Goal: Complete application form

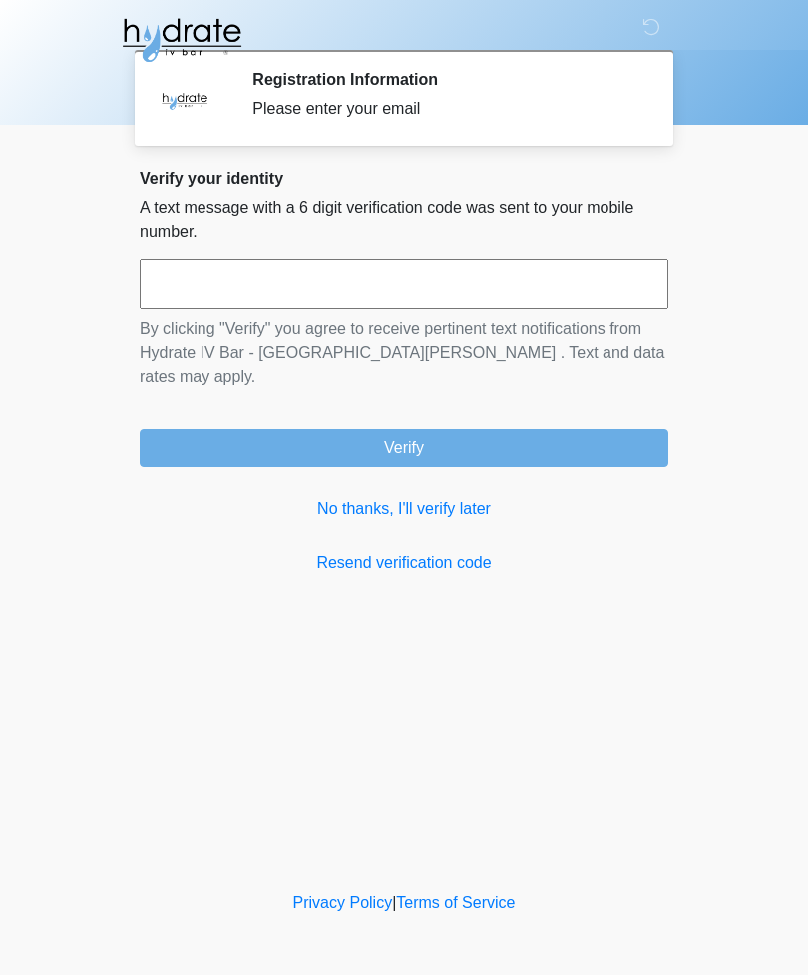
click at [578, 286] on input "text" at bounding box center [404, 285] width 529 height 50
type input "******"
click at [244, 429] on button "Verify" at bounding box center [404, 448] width 529 height 38
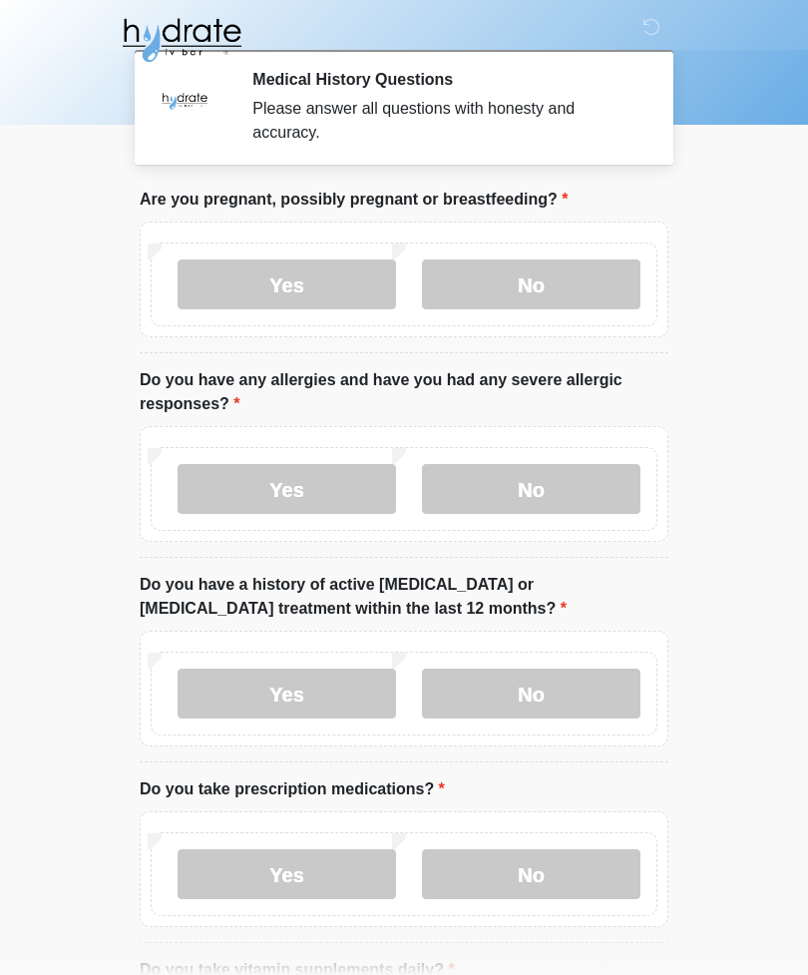
click at [471, 284] on label "No" at bounding box center [531, 285] width 219 height 50
click at [489, 513] on label "No" at bounding box center [531, 489] width 219 height 50
click at [483, 688] on label "No" at bounding box center [531, 694] width 219 height 50
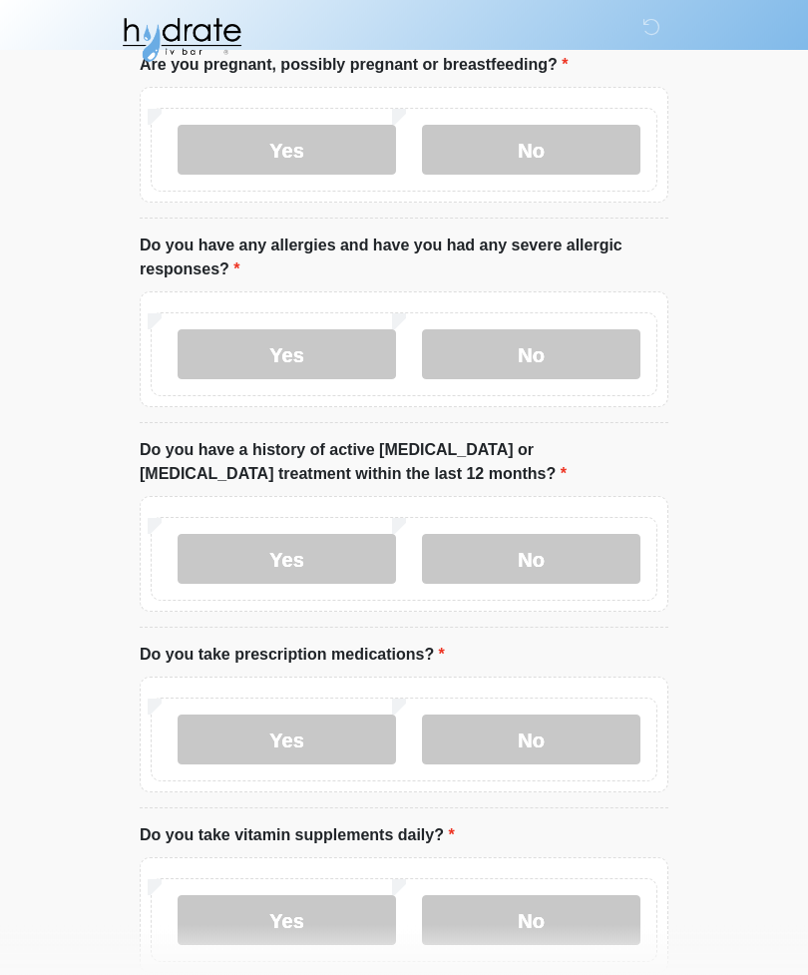
scroll to position [156, 0]
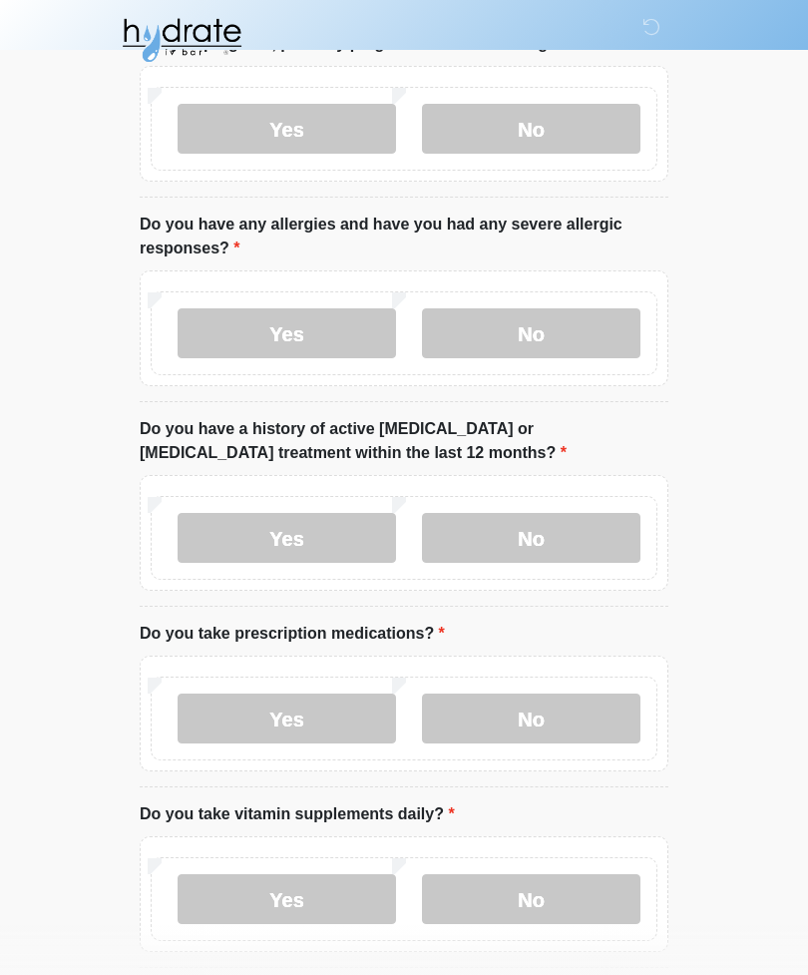
click at [531, 895] on label "No" at bounding box center [531, 899] width 219 height 50
click at [473, 727] on label "No" at bounding box center [531, 719] width 219 height 50
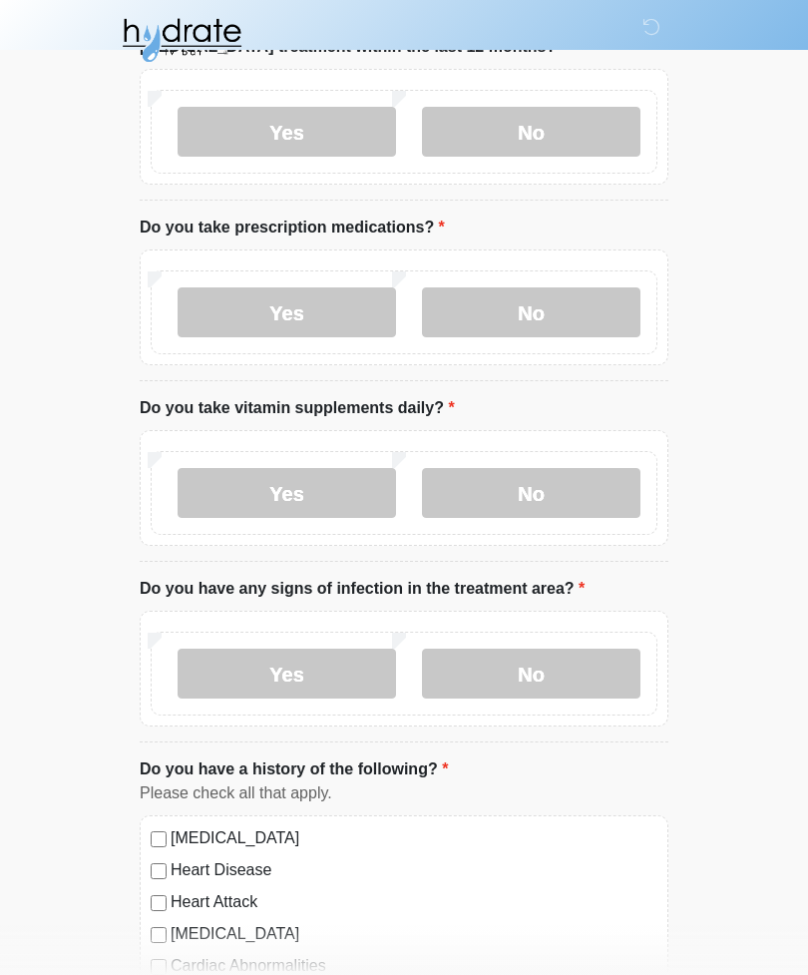
click at [574, 668] on label "No" at bounding box center [531, 674] width 219 height 50
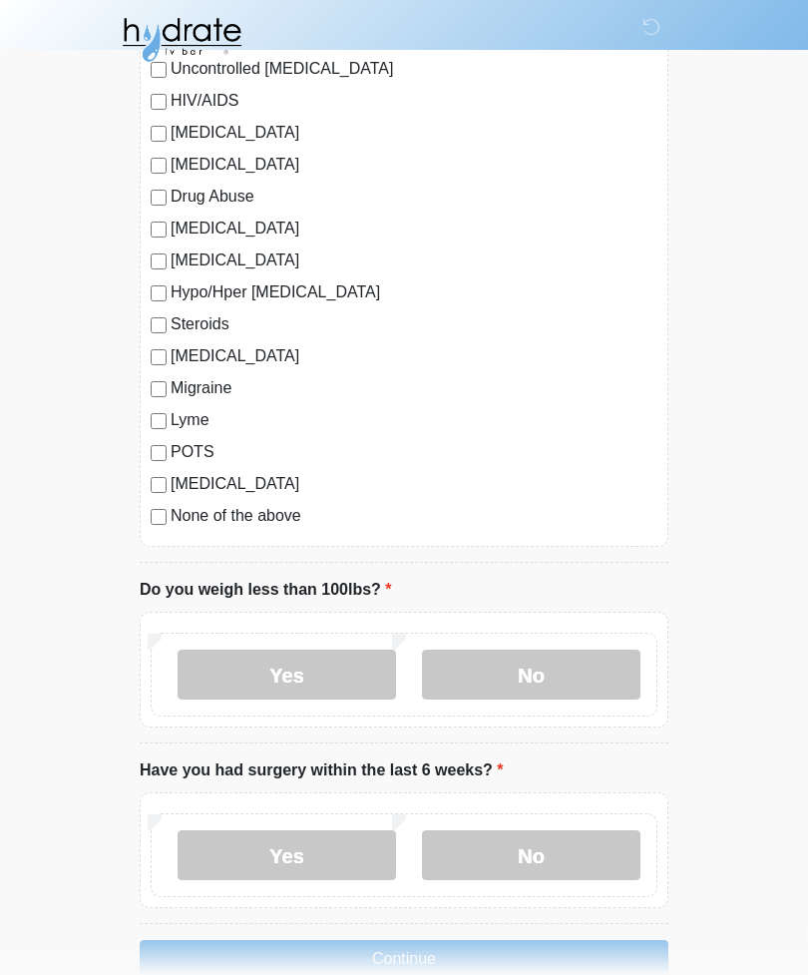
scroll to position [1911, 0]
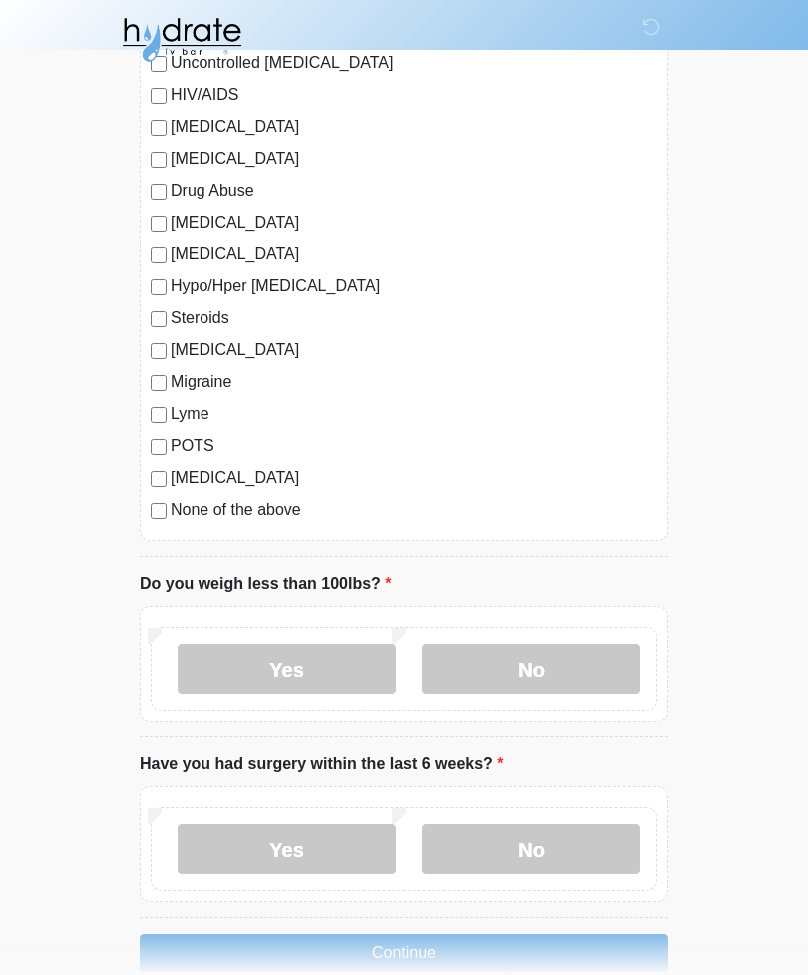
click at [553, 683] on label "No" at bounding box center [531, 670] width 219 height 50
click at [565, 852] on label "No" at bounding box center [531, 849] width 219 height 50
click at [556, 939] on button "Continue" at bounding box center [404, 953] width 529 height 38
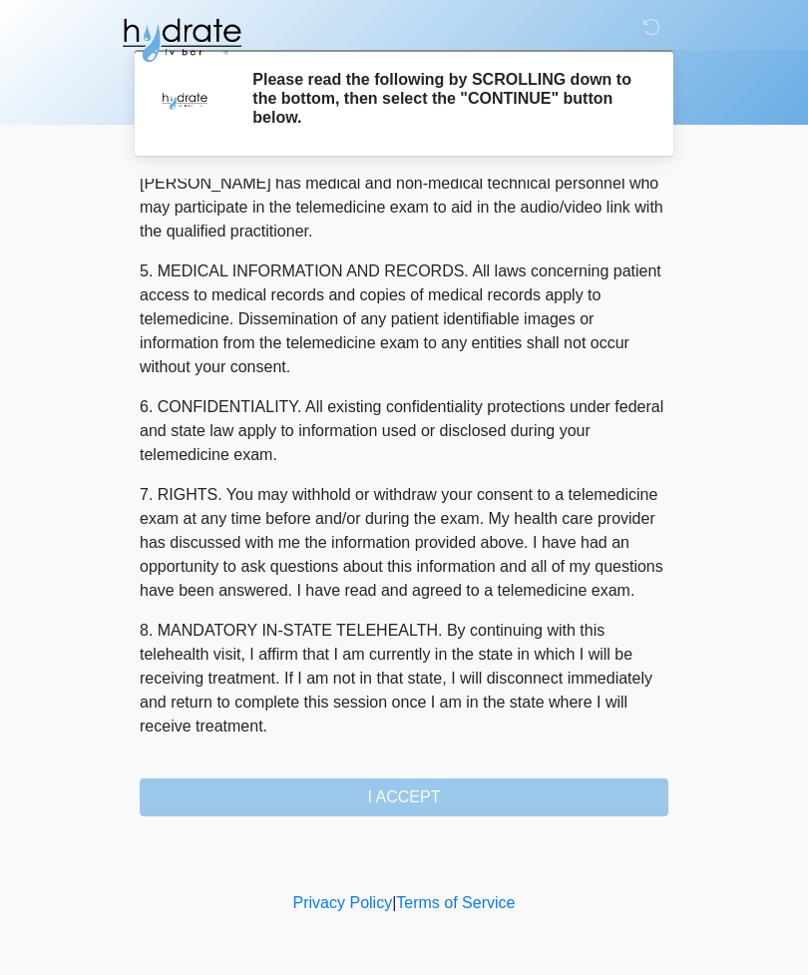
scroll to position [606, 0]
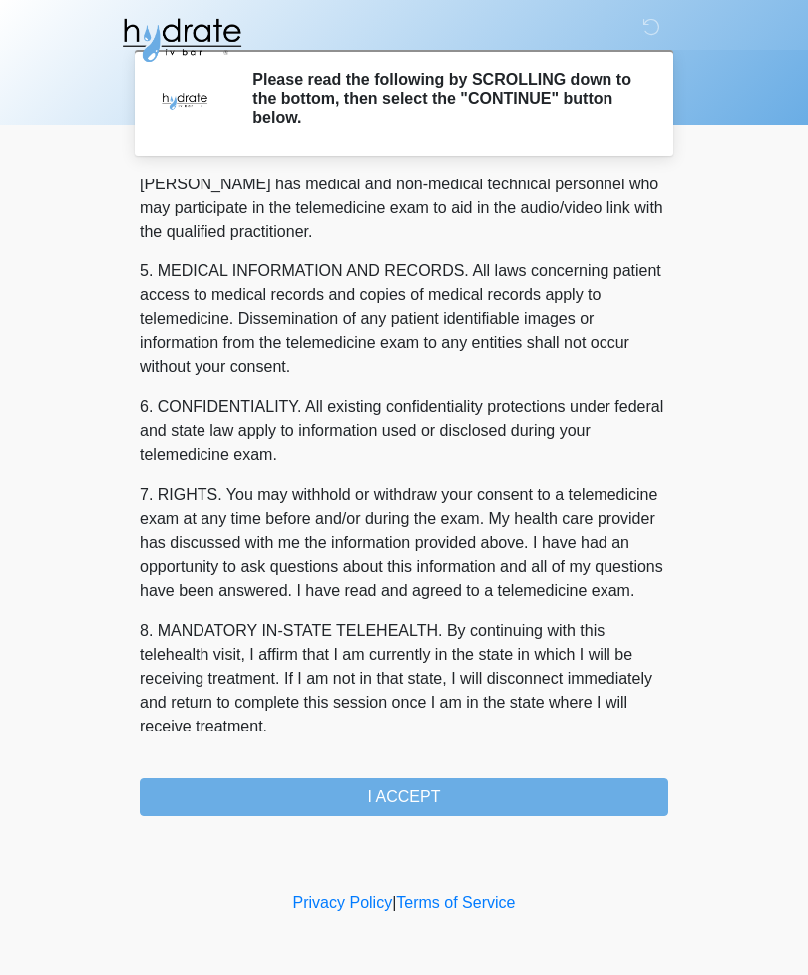
click at [572, 794] on button "I ACCEPT" at bounding box center [404, 798] width 529 height 38
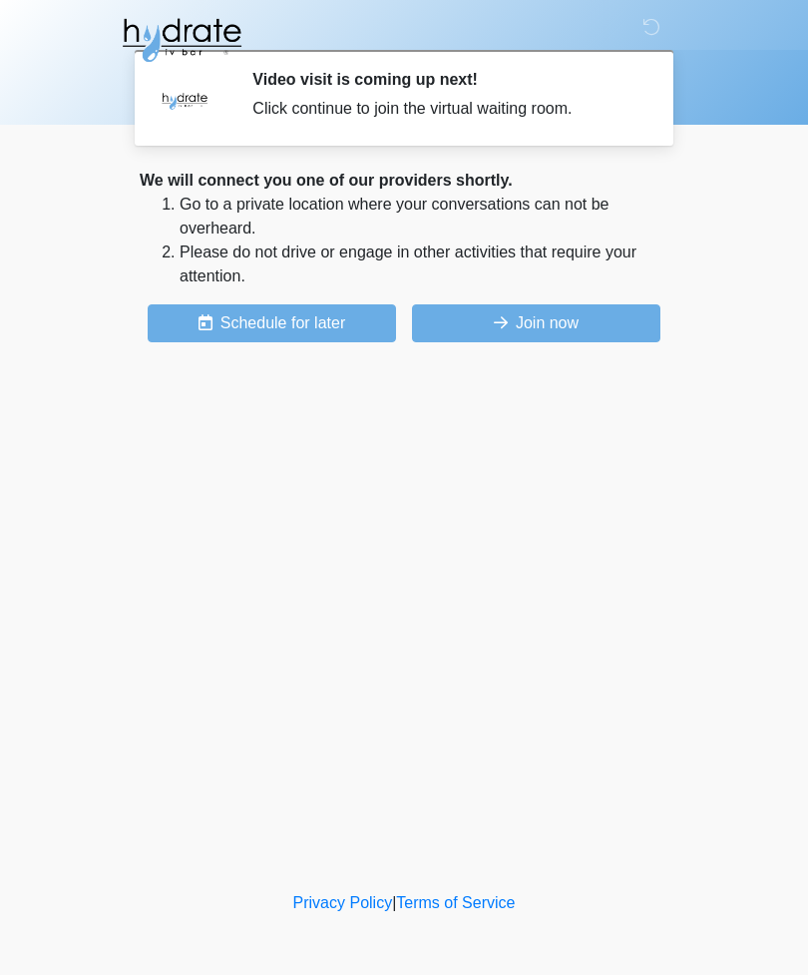
click at [579, 324] on button "Join now" at bounding box center [536, 323] width 249 height 38
click at [490, 316] on button "Join now" at bounding box center [536, 323] width 249 height 38
